Goal: Navigation & Orientation: Find specific page/section

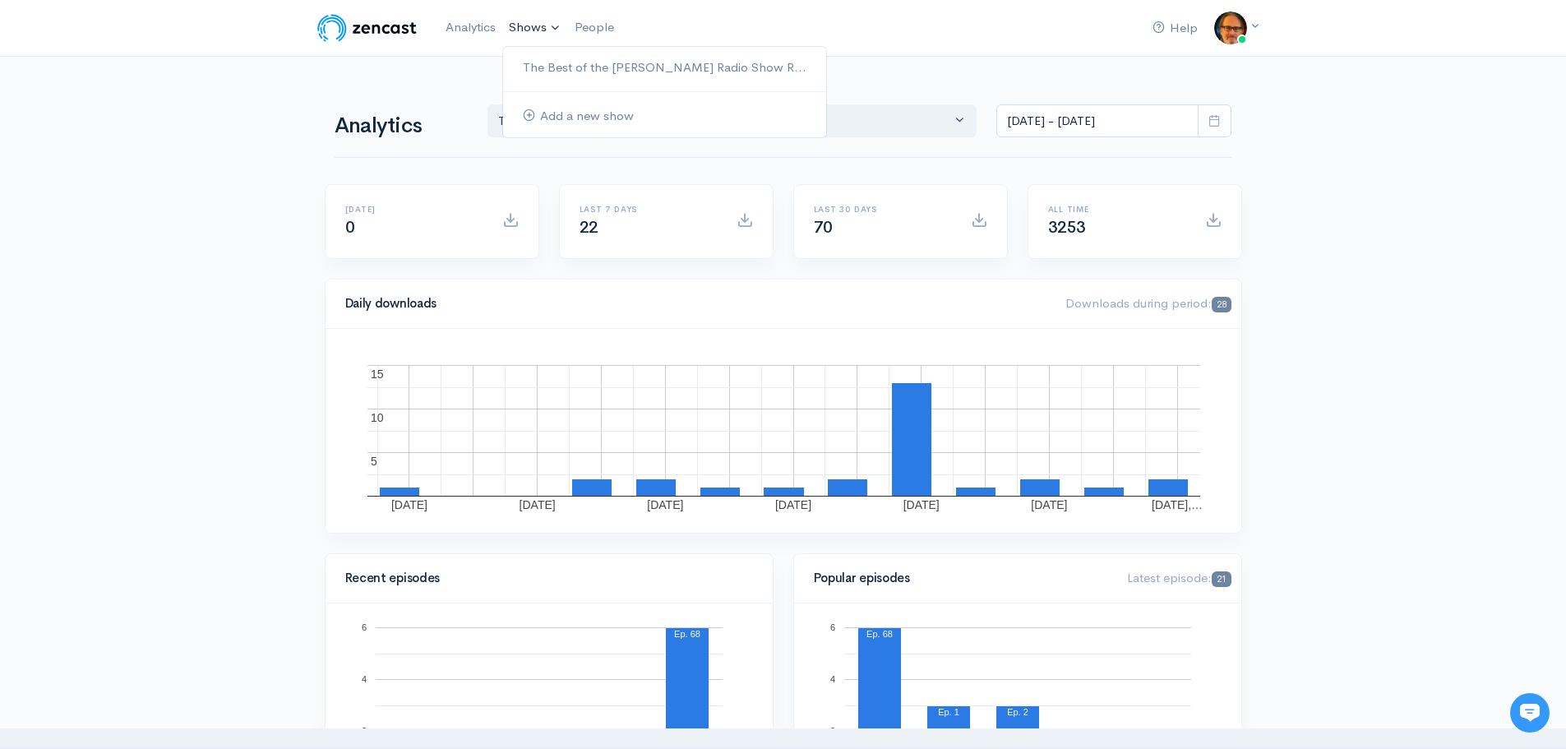
click at [537, 23] on link "Shows" at bounding box center [535, 28] width 66 height 36
click at [585, 68] on link "The Best of the [PERSON_NAME] Radio Show R..." at bounding box center [664, 67] width 323 height 29
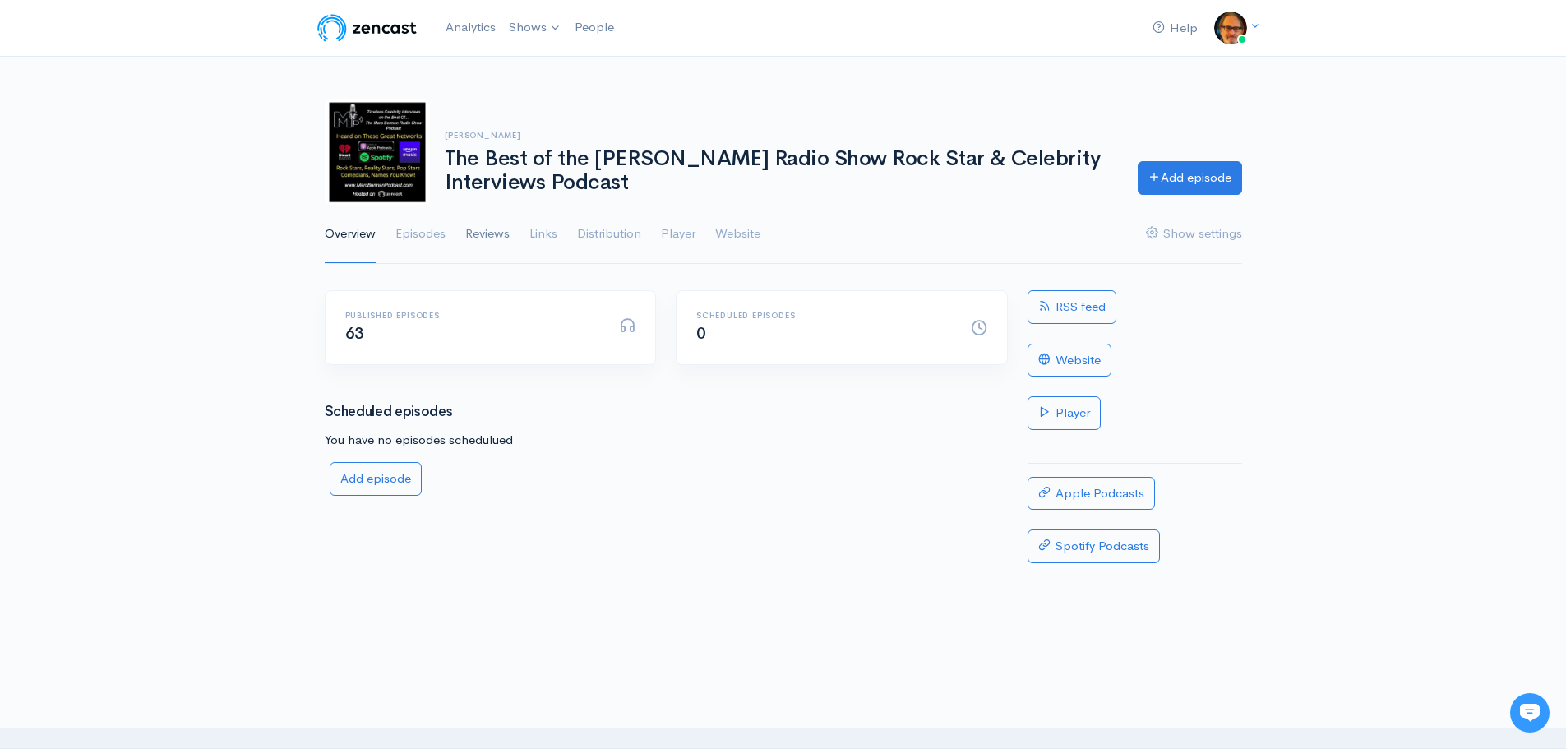
click at [482, 235] on link "Reviews" at bounding box center [487, 234] width 44 height 59
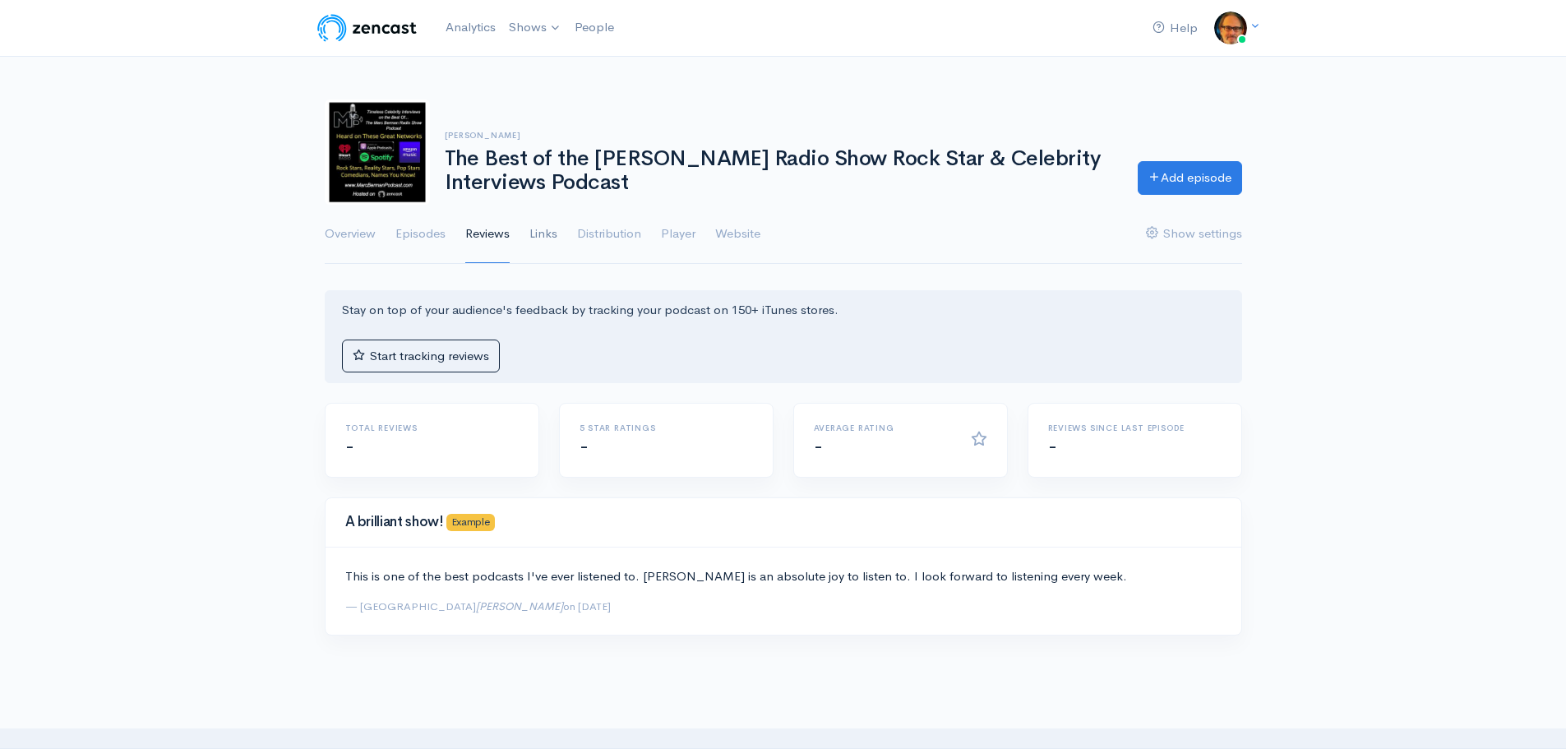
click at [548, 237] on link "Links" at bounding box center [544, 234] width 28 height 59
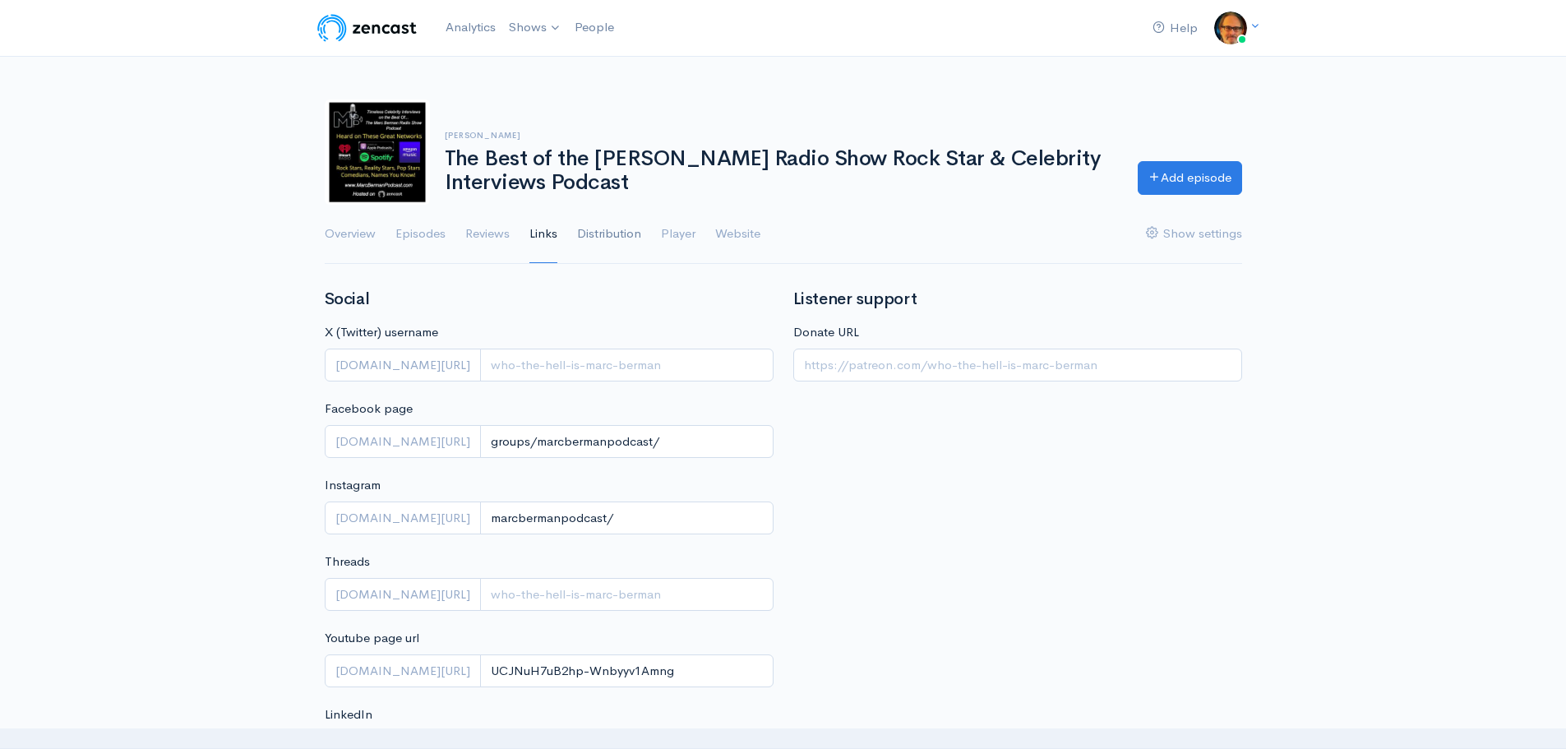
click at [614, 222] on link "Distribution" at bounding box center [609, 234] width 64 height 59
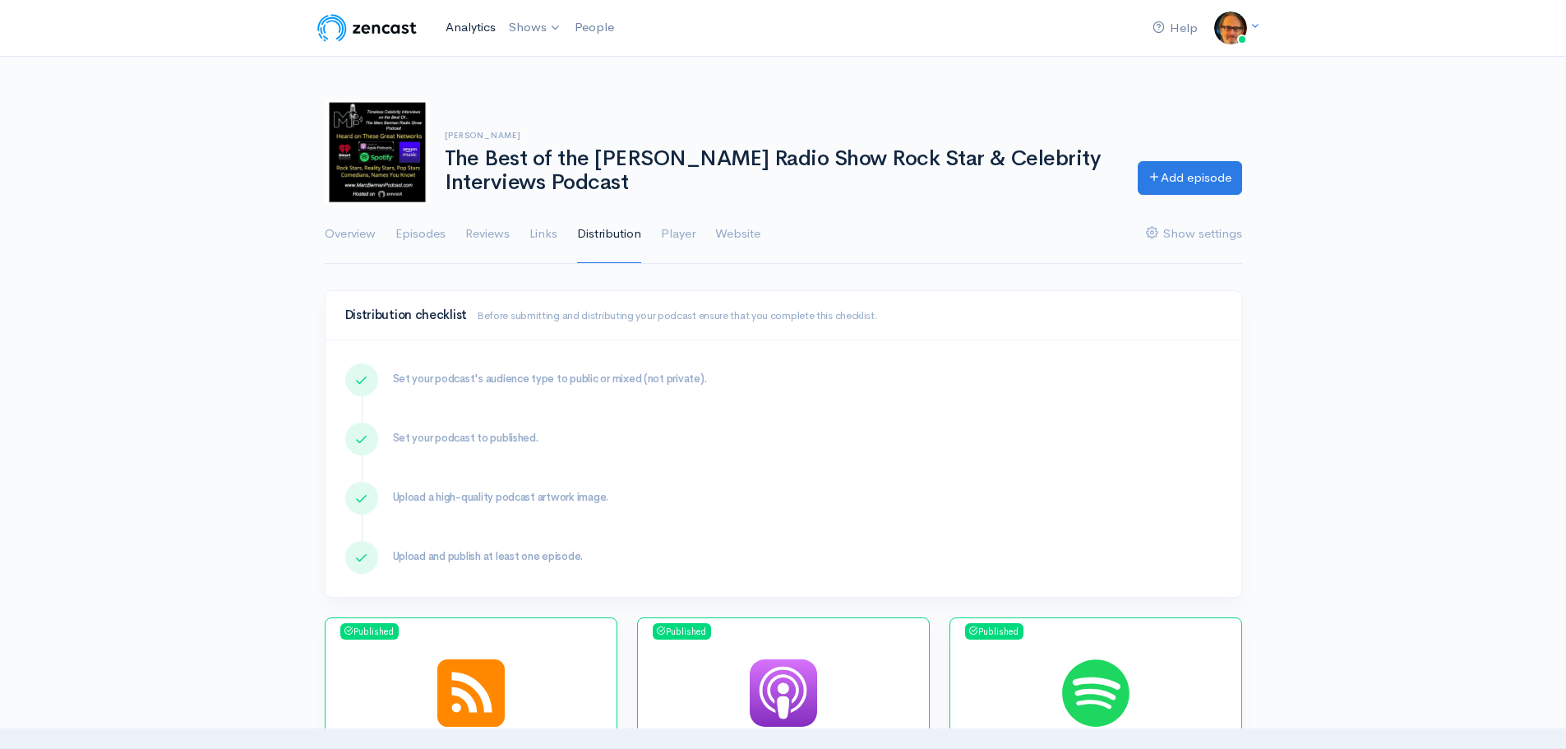
click at [465, 28] on link "Analytics" at bounding box center [470, 27] width 63 height 35
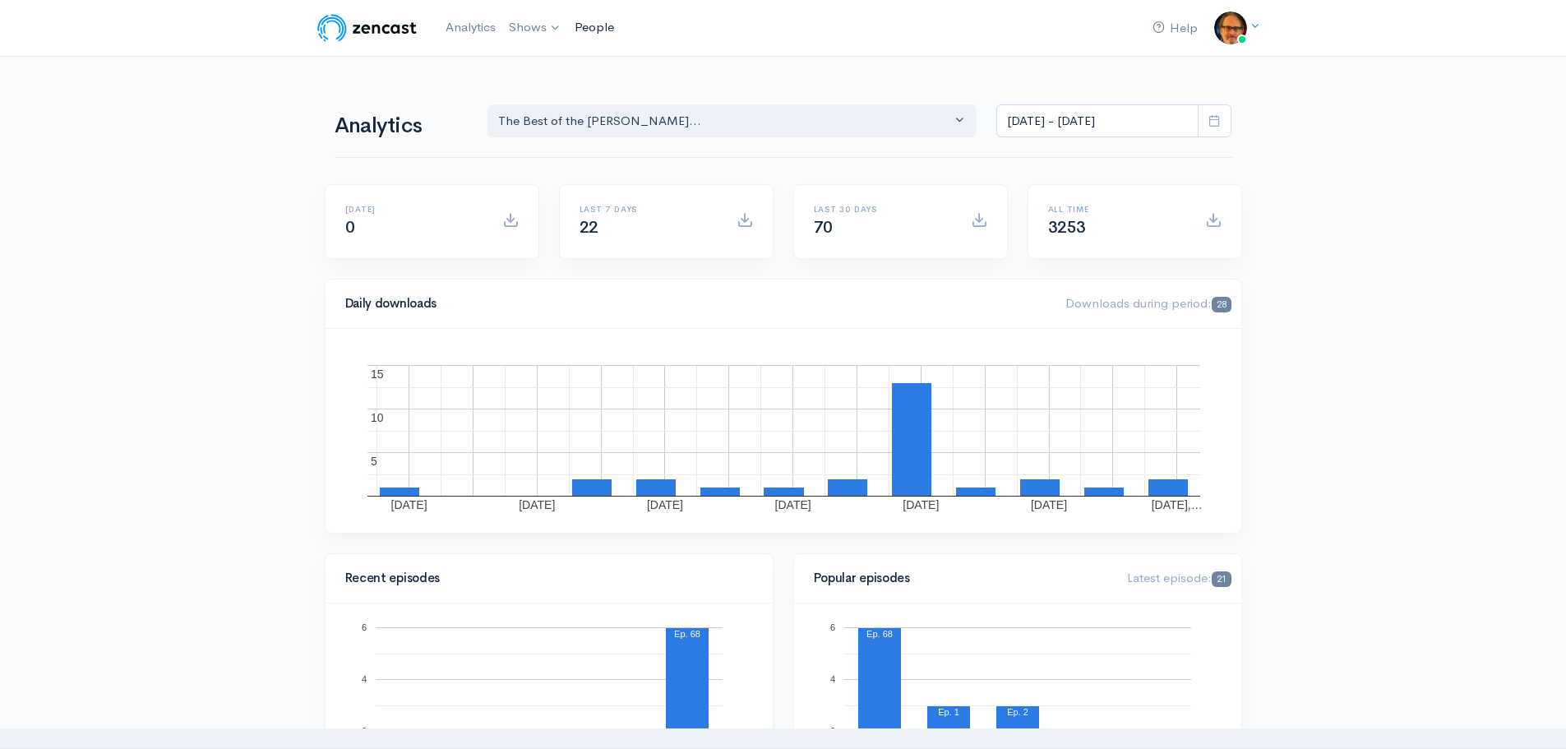
click at [607, 23] on link "People" at bounding box center [594, 27] width 53 height 35
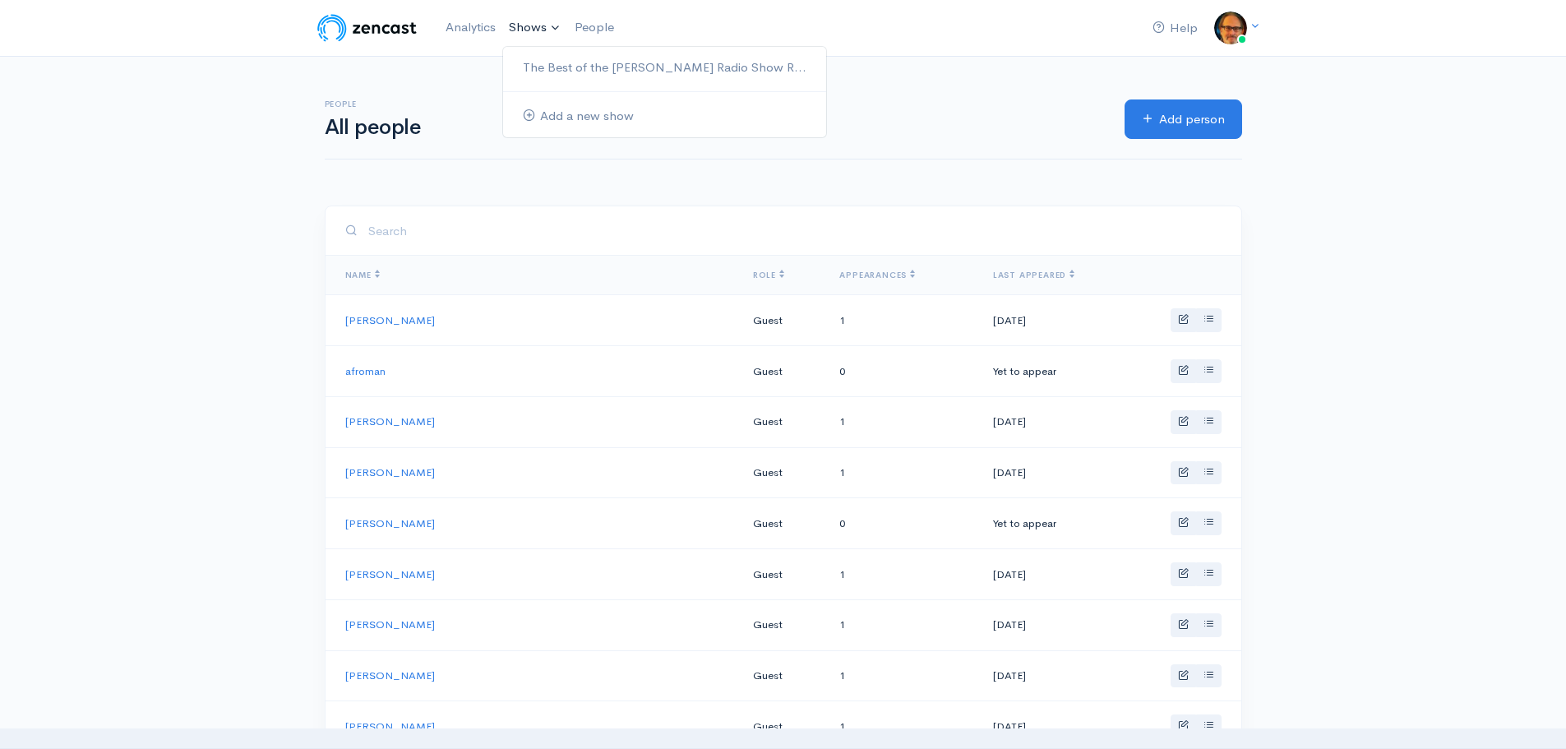
click at [525, 20] on link "Shows" at bounding box center [535, 28] width 66 height 36
click at [585, 63] on link "The Best of the [PERSON_NAME] Radio Show R..." at bounding box center [664, 67] width 323 height 29
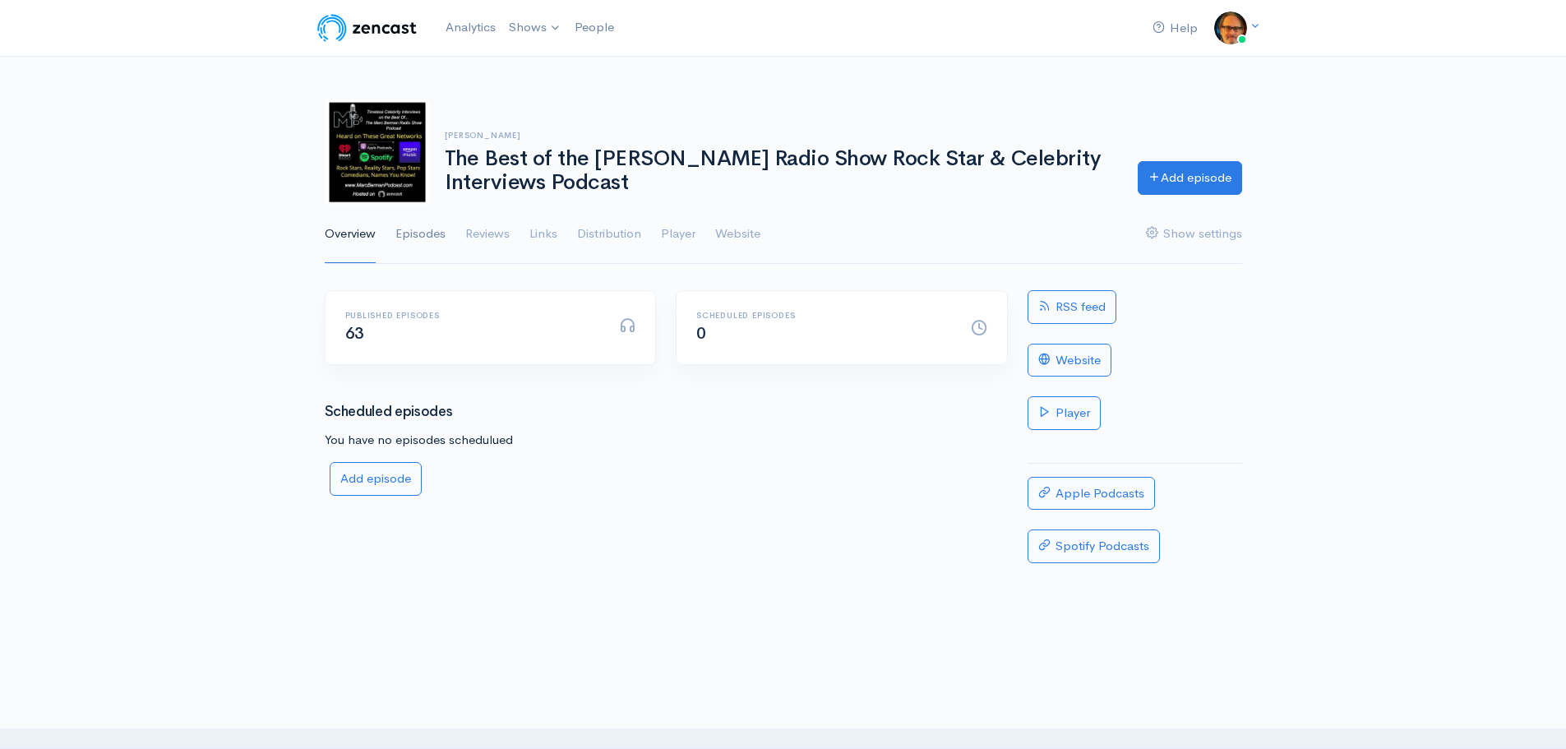
click at [429, 234] on link "Episodes" at bounding box center [421, 234] width 50 height 59
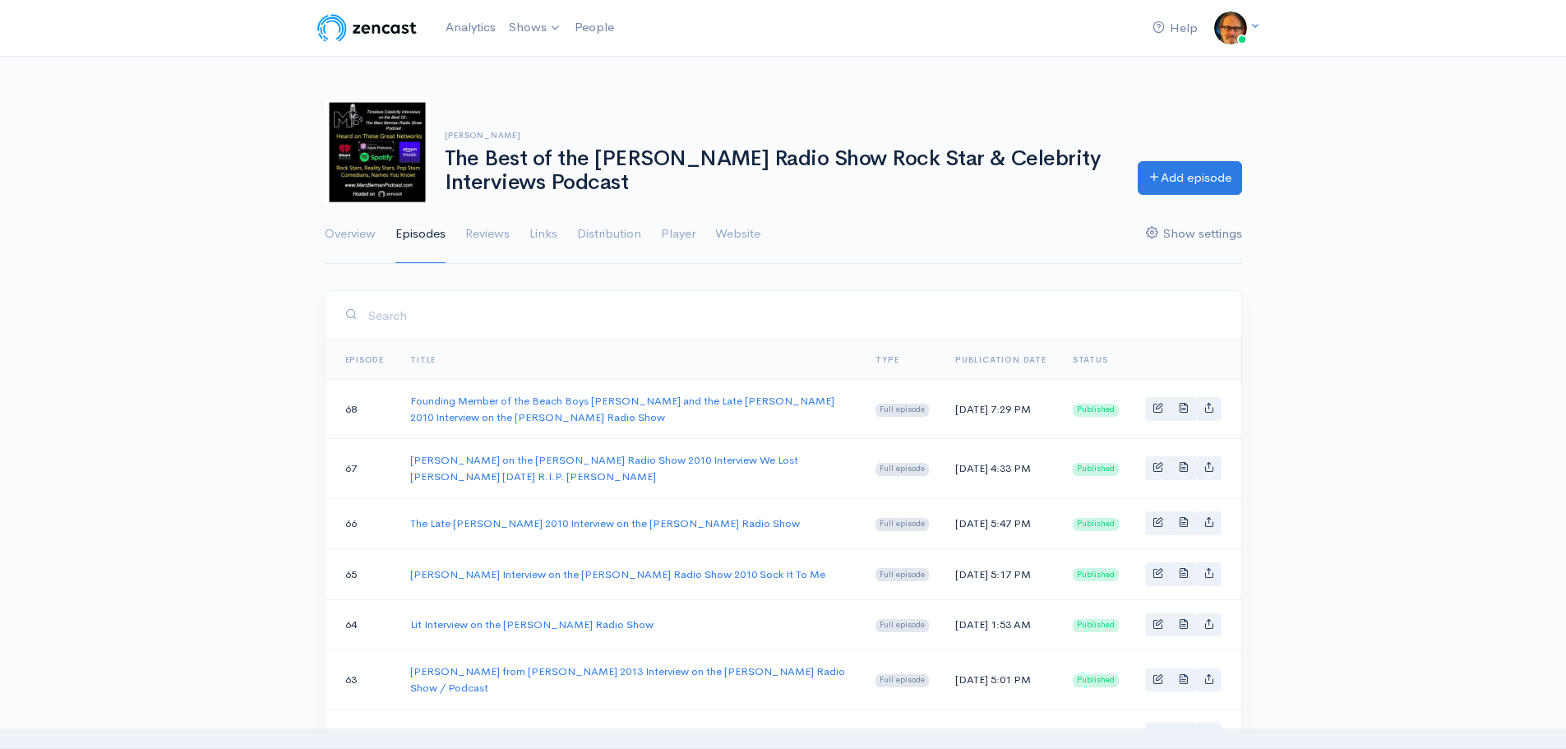
click at [1222, 235] on link "Show settings" at bounding box center [1194, 234] width 96 height 59
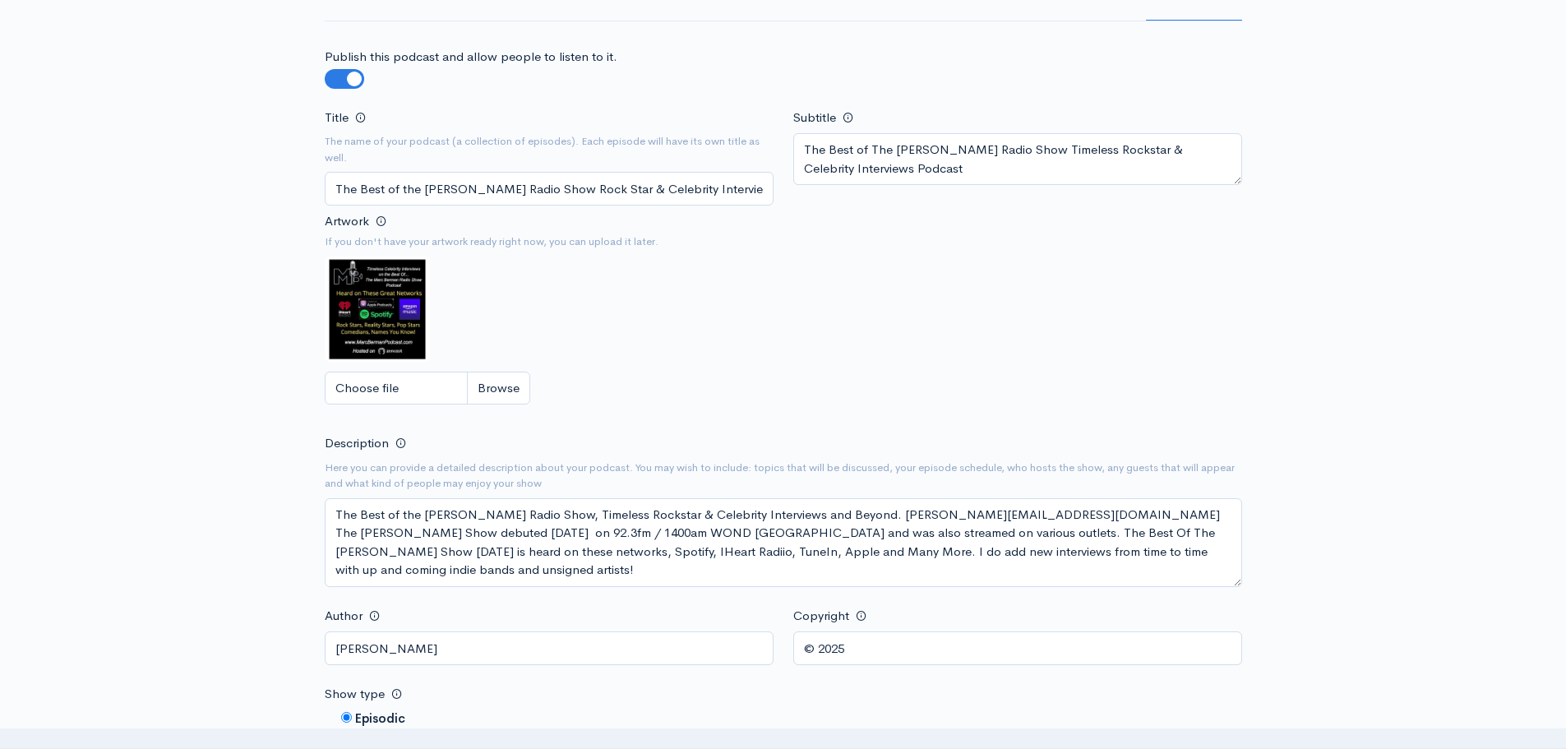
scroll to position [247, 0]
